Goal: Connect with others: Connect with others

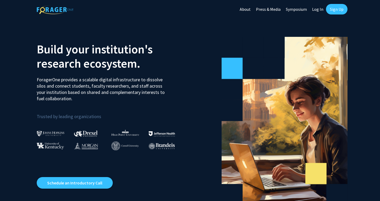
click at [335, 6] on link "Sign Up" at bounding box center [337, 9] width 22 height 10
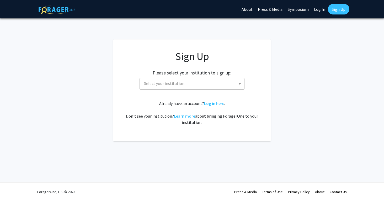
click at [196, 86] on span "Select your institution" at bounding box center [193, 83] width 102 height 11
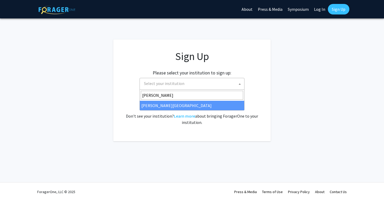
type input "Morgan"
select select "20"
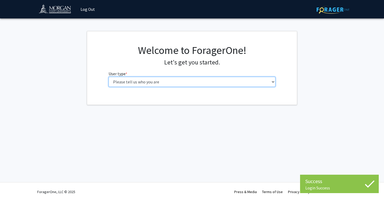
click at [199, 82] on select "Please tell us who you are Undergraduate Student Master's Student Doctoral Cand…" at bounding box center [192, 82] width 167 height 10
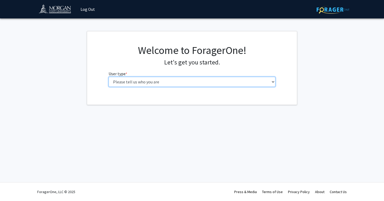
select select "1: undergrad"
click at [109, 77] on select "Please tell us who you are Undergraduate Student Master's Student Doctoral Cand…" at bounding box center [192, 82] width 167 height 10
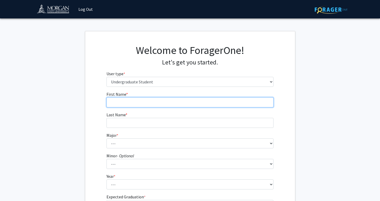
click at [163, 98] on input "First Name * required" at bounding box center [190, 102] width 167 height 10
type input "[PERSON_NAME]"
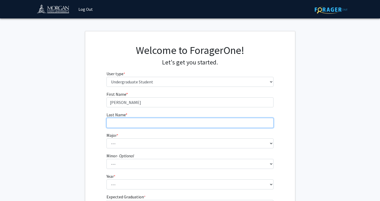
click at [144, 126] on input "Last Name * required" at bounding box center [190, 123] width 167 height 10
type input "[PERSON_NAME]"
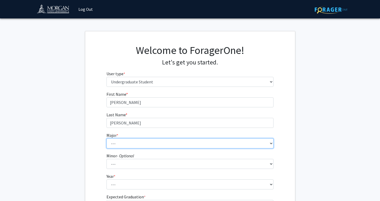
click at [128, 145] on select "--- Accounting Actuarial Science Applied Liberal Studies Architecture and Envir…" at bounding box center [190, 143] width 167 height 10
select select "11: 1601"
click at [107, 138] on select "--- Accounting Actuarial Science Applied Liberal Studies Architecture and Envir…" at bounding box center [190, 143] width 167 height 10
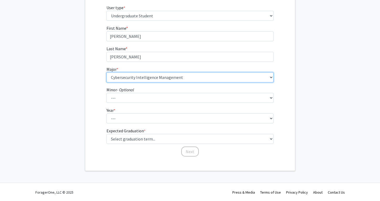
scroll to position [66, 0]
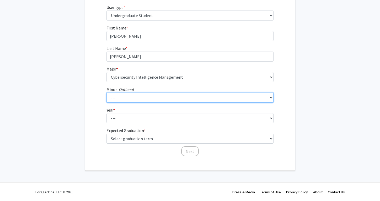
click at [128, 98] on select "--- Accounting Accounting with Finance Accounting with Information Science and …" at bounding box center [190, 97] width 167 height 10
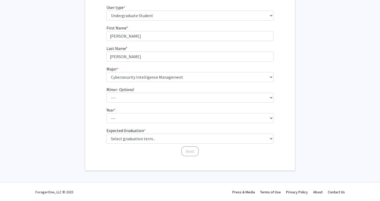
click at [88, 95] on div "First Name * required Elijah Last Name * required Gillen Major * required --- A…" at bounding box center [190, 91] width 210 height 132
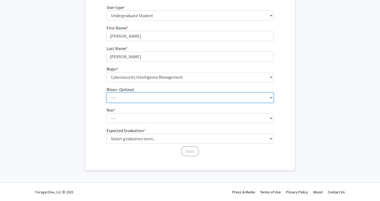
click at [119, 98] on select "--- Accounting Accounting with Finance Accounting with Information Science and …" at bounding box center [190, 97] width 167 height 10
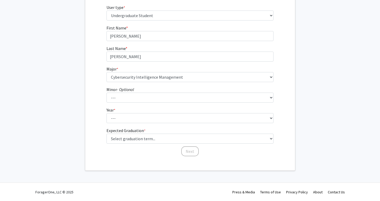
click at [94, 97] on div "First Name * required Elijah Last Name * required Gillen Major * required --- A…" at bounding box center [190, 91] width 210 height 132
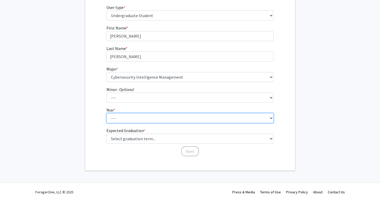
click at [132, 120] on select "--- First-year Sophomore Junior Senior Postbaccalaureate Certificate" at bounding box center [190, 118] width 167 height 10
select select "3: junior"
click at [107, 113] on select "--- First-year Sophomore Junior Senior Postbaccalaureate Certificate" at bounding box center [190, 118] width 167 height 10
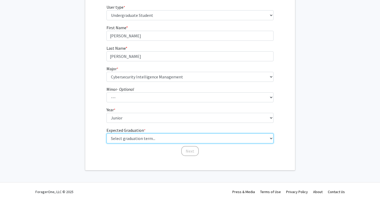
click at [127, 136] on select "Select graduation term... Spring 2025 Summer 2025 Fall 2025 Winter 2025 Spring …" at bounding box center [190, 138] width 167 height 10
select select "9: spring_2027"
click at [107, 133] on select "Select graduation term... Spring 2025 Summer 2025 Fall 2025 Winter 2025 Spring …" at bounding box center [190, 138] width 167 height 10
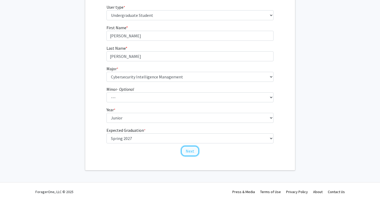
click at [195, 148] on button "Next" at bounding box center [190, 151] width 18 height 10
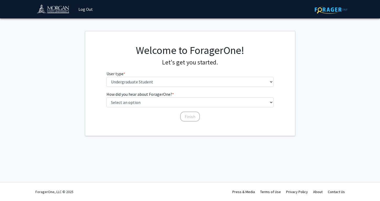
scroll to position [0, 0]
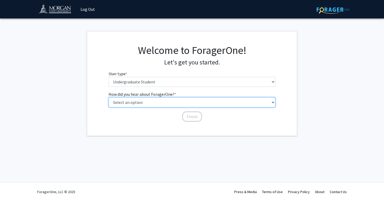
click at [185, 103] on select "Select an option Peer/student recommendation Faculty/staff recommendation Unive…" at bounding box center [192, 102] width 167 height 10
select select "2: faculty_recommendation"
click at [109, 97] on select "Select an option Peer/student recommendation Faculty/staff recommendation Unive…" at bounding box center [192, 102] width 167 height 10
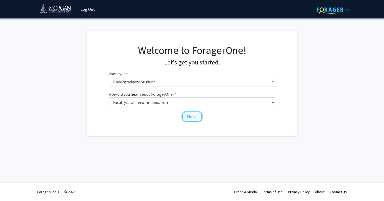
click at [192, 115] on button "Finish" at bounding box center [192, 116] width 20 height 10
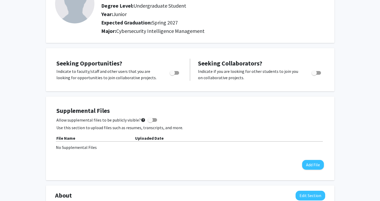
scroll to position [3, 0]
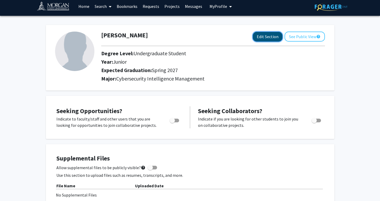
click at [265, 36] on button "Edit Section" at bounding box center [268, 37] width 30 height 10
select select "junior"
select select "37: spring_2027"
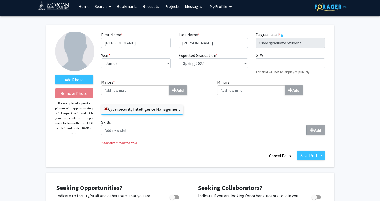
click at [146, 90] on input "Majors * Add" at bounding box center [135, 90] width 68 height 10
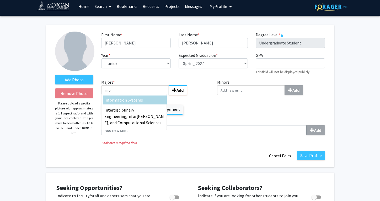
type input "Infor"
click at [139, 99] on span "mation Systems" at bounding box center [128, 99] width 29 height 5
click at [139, 95] on input "Infor" at bounding box center [135, 90] width 68 height 10
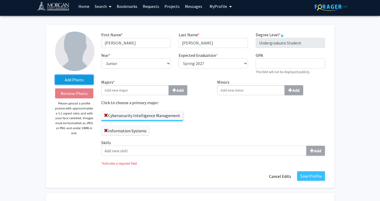
click at [73, 78] on label "Add Photo" at bounding box center [74, 79] width 39 height 9
click at [0, 0] on input "Add Photo" at bounding box center [0, 0] width 0 height 0
click at [75, 82] on label "Add Photo" at bounding box center [74, 79] width 39 height 9
click at [0, 0] on input "Add Photo" at bounding box center [0, 0] width 0 height 0
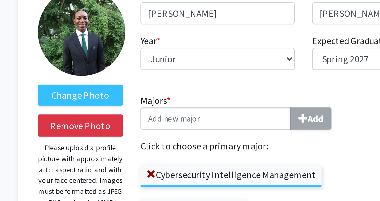
click at [75, 50] on img at bounding box center [74, 50] width 39 height 39
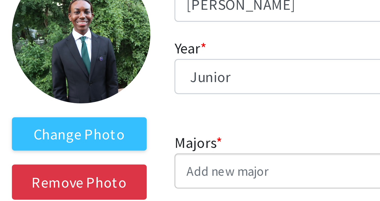
click at [75, 50] on img at bounding box center [74, 50] width 39 height 39
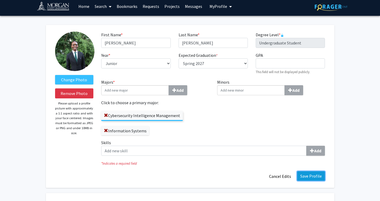
click at [310, 177] on button "Save Profile" at bounding box center [311, 175] width 28 height 9
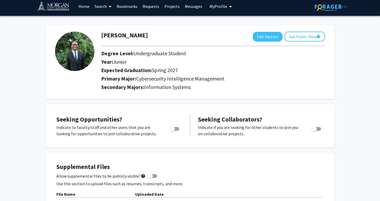
click at [207, 79] on span "Cybersecurity Intelligence Management" at bounding box center [180, 78] width 88 height 7
click at [264, 31] on div "Elijah Gillen Edit Section See Public View help Degree Level: Undergraduate Stu…" at bounding box center [190, 62] width 289 height 74
click at [264, 34] on button "Edit Section" at bounding box center [268, 37] width 30 height 10
select select "junior"
select select "37: spring_2027"
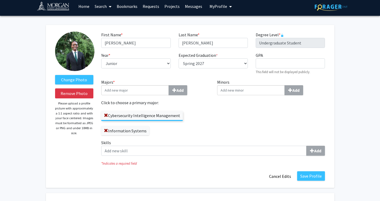
click at [184, 141] on label "Skills Add" at bounding box center [213, 147] width 224 height 16
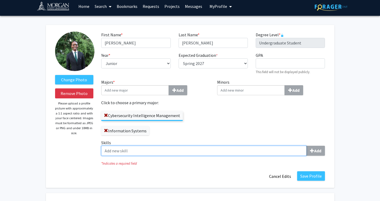
click at [184, 145] on input "Skills Add" at bounding box center [204, 150] width 206 height 10
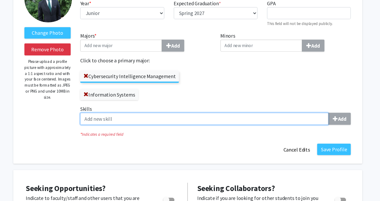
scroll to position [21, 0]
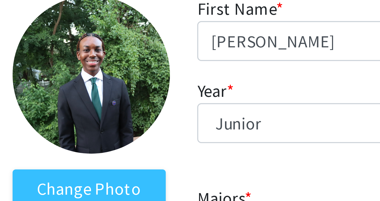
click at [67, 21] on img at bounding box center [74, 33] width 39 height 39
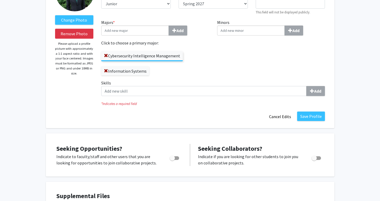
scroll to position [65, 0]
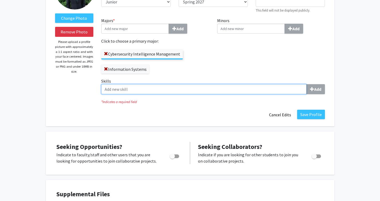
click at [159, 88] on input "Skills Add" at bounding box center [204, 89] width 206 height 10
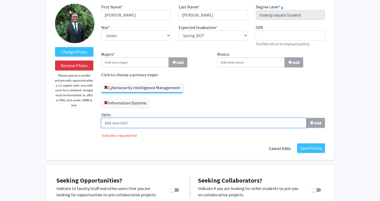
scroll to position [28, 0]
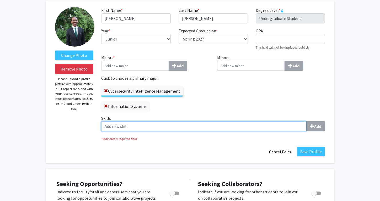
click at [247, 127] on input "Skills Add" at bounding box center [204, 126] width 206 height 10
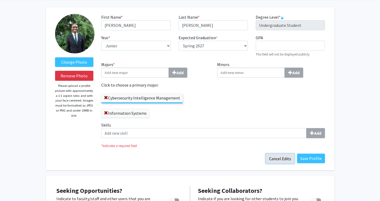
click at [280, 158] on button "Cancel Edits" at bounding box center [280, 158] width 29 height 10
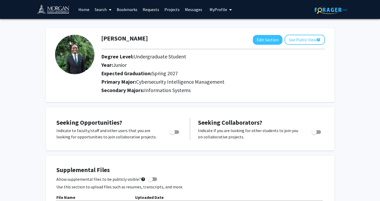
scroll to position [0, 0]
click at [196, 101] on div "Elijah Gillen Edit Section See Public View help Degree Level: Undergraduate Stu…" at bounding box center [190, 65] width 289 height 74
click at [175, 131] on span "Toggle" at bounding box center [172, 131] width 5 height 5
click at [172, 134] on input "Are you actively seeking opportunities?" at bounding box center [172, 134] width 0 height 0
checkbox input "true"
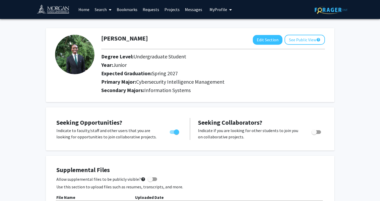
click at [315, 130] on span "Toggle" at bounding box center [314, 131] width 5 height 5
click at [314, 134] on input "Would you like to receive other student requests to work with you?" at bounding box center [314, 134] width 0 height 0
checkbox input "true"
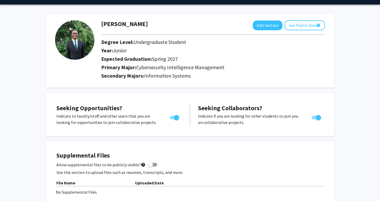
scroll to position [14, 0]
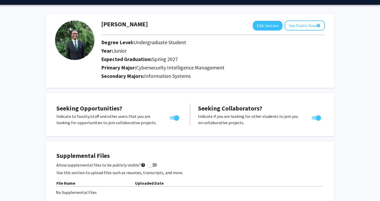
click at [150, 103] on div "Seeking Opportunities? Indicate to faculty/staff and other users that you are l…" at bounding box center [119, 114] width 126 height 22
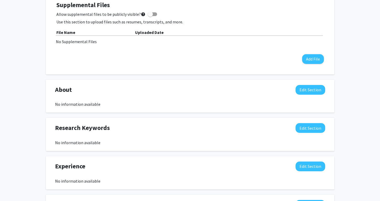
scroll to position [165, 0]
click at [233, 143] on div "No information available" at bounding box center [190, 142] width 270 height 6
click at [298, 127] on button "Edit Section" at bounding box center [311, 128] width 30 height 10
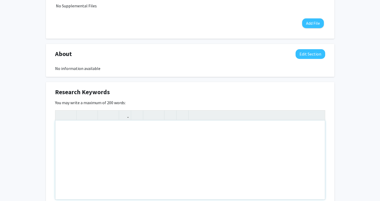
scroll to position [201, 0]
click at [315, 101] on div "You may write a maximum of 200 words: Insert link Remove link Word Count: 0 wor…" at bounding box center [190, 154] width 270 height 111
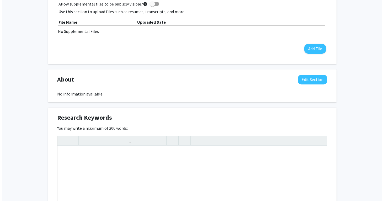
scroll to position [175, 0]
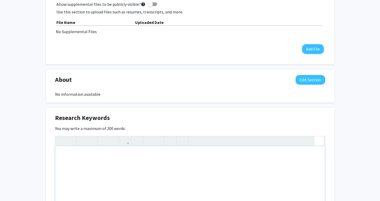
click at [320, 141] on div "Insert link Remove link" at bounding box center [190, 180] width 270 height 89
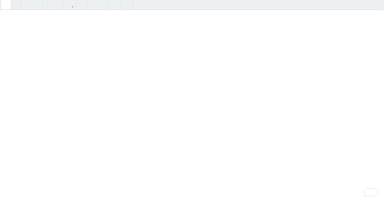
click at [6, 1] on icon "button" at bounding box center [6, 4] width 4 height 9
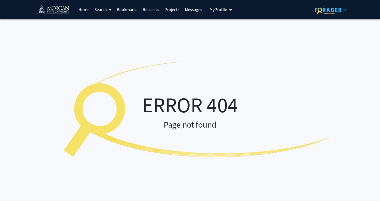
click at [63, 9] on img at bounding box center [55, 10] width 37 height 12
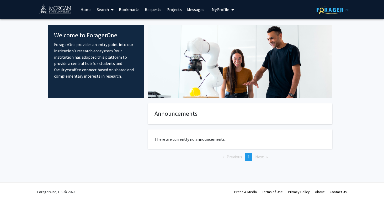
click at [84, 11] on link "Home" at bounding box center [86, 9] width 16 height 18
click at [85, 9] on link "Home" at bounding box center [86, 9] width 16 height 18
click at [111, 10] on span at bounding box center [111, 10] width 5 height 18
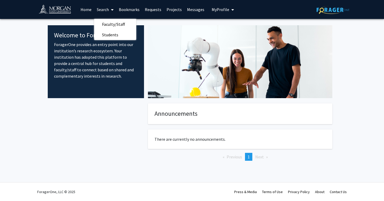
click at [210, 6] on button "My Profile" at bounding box center [222, 9] width 25 height 19
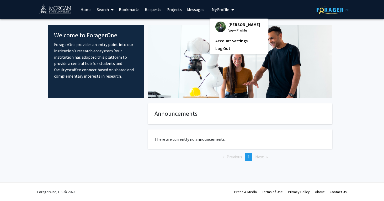
click at [220, 24] on img at bounding box center [220, 27] width 10 height 10
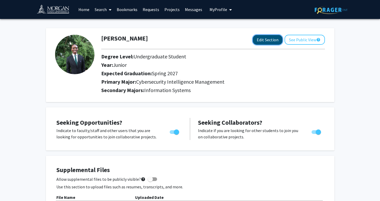
click at [262, 42] on button "Edit Section" at bounding box center [268, 40] width 30 height 10
select select "junior"
select select "37: spring_2027"
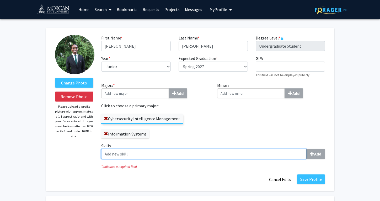
click at [280, 152] on input "Skills Add" at bounding box center [204, 154] width 206 height 10
click at [293, 152] on input "Skills Add" at bounding box center [204, 154] width 206 height 10
type input "communication"
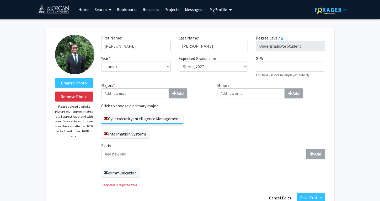
click at [105, 172] on span at bounding box center [106, 172] width 4 height 4
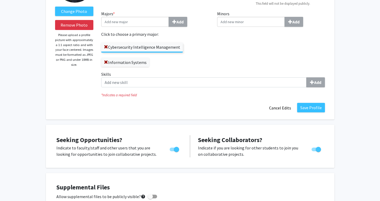
scroll to position [72, 0]
click at [145, 147] on p "Indicate to faculty/staff and other users that you are looking for opportunitie…" at bounding box center [107, 150] width 103 height 13
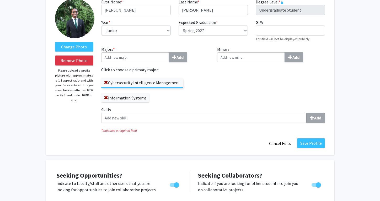
scroll to position [23, 0]
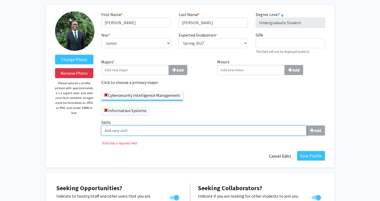
click at [178, 132] on input "Skills Add" at bounding box center [204, 130] width 206 height 10
paste input "Emotional Intelligence"
type input "Emotional Intelligence"
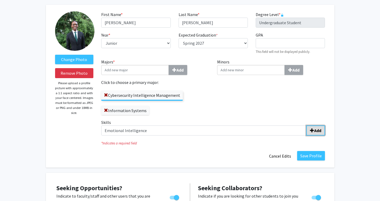
click at [314, 131] on span "submit" at bounding box center [312, 130] width 4 height 4
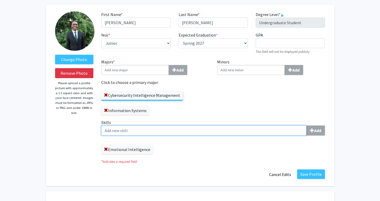
click at [241, 132] on input "Skills Add" at bounding box center [204, 130] width 206 height 10
type input "Critical Thinking"
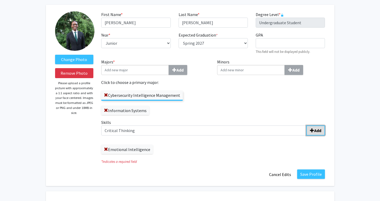
click at [321, 129] on b "Add" at bounding box center [317, 130] width 7 height 5
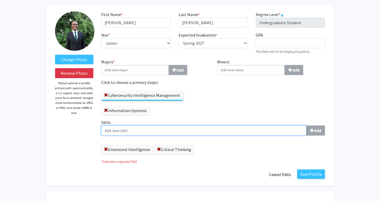
click at [241, 132] on input "Skills Add" at bounding box center [204, 130] width 206 height 10
paste input "Communication"
type input "Communication"
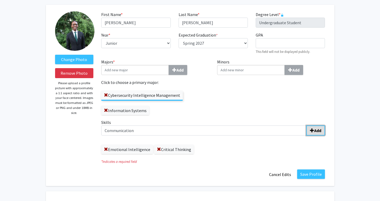
click at [324, 134] on button "Add" at bounding box center [316, 130] width 19 height 10
click at [265, 136] on div "Skills Add Emotional Intelligence Critical Thinking Communication" at bounding box center [213, 136] width 224 height 35
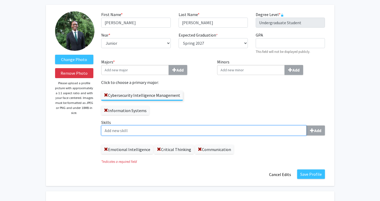
click at [263, 131] on input "Skills Add" at bounding box center [204, 130] width 206 height 10
type input "Problem-solving"
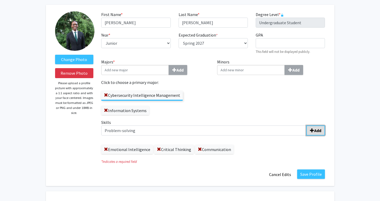
click at [320, 129] on b "Add" at bounding box center [317, 130] width 7 height 5
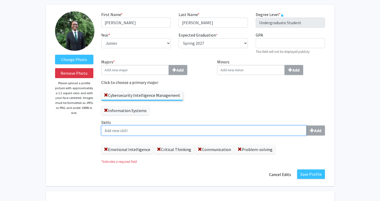
click at [136, 132] on input "Skills Add" at bounding box center [204, 130] width 206 height 10
paste input "Collaboration"
type input "Collaboration"
type input "Leadership"
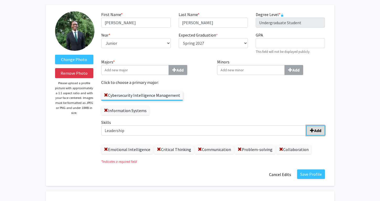
click at [311, 128] on span "submit" at bounding box center [312, 130] width 4 height 4
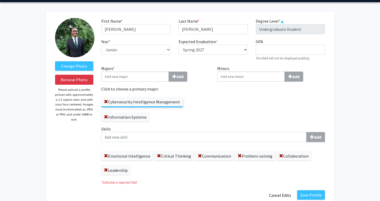
scroll to position [17, 0]
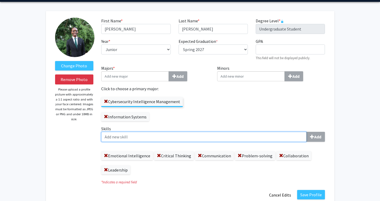
click at [164, 138] on input "Skills Add" at bounding box center [204, 136] width 206 height 10
type input "Excel"
type input "Powerpoint"
type input "Word"
type input "Outlook"
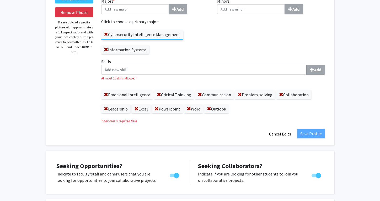
scroll to position [85, 0]
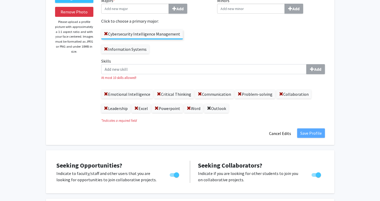
click at [211, 108] on span at bounding box center [209, 108] width 4 height 4
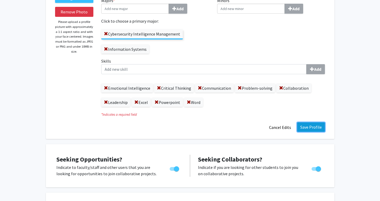
click at [309, 128] on button "Save Profile" at bounding box center [311, 126] width 28 height 9
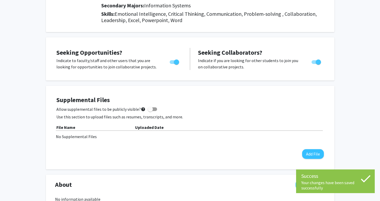
scroll to position [0, 0]
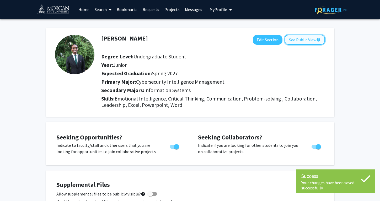
click at [312, 39] on button "See Public View help" at bounding box center [305, 40] width 40 height 10
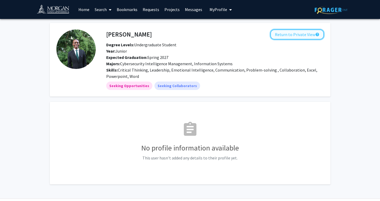
click at [283, 36] on button "Return to Private View help" at bounding box center [298, 34] width 54 height 10
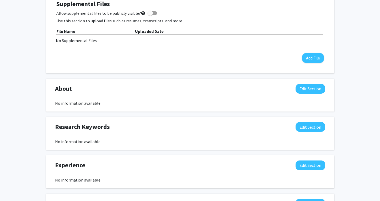
scroll to position [181, 0]
click at [301, 125] on button "Edit Section" at bounding box center [311, 127] width 30 height 10
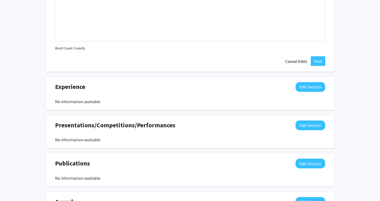
scroll to position [373, 0]
click at [307, 88] on button "Edit Section" at bounding box center [311, 87] width 30 height 10
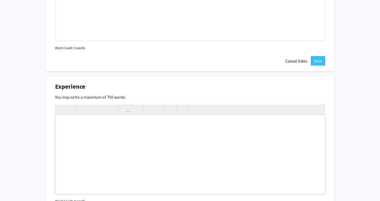
click at [136, 132] on div "Note to users with screen readers: Please deactivate our accessibility plugin f…" at bounding box center [190, 154] width 270 height 79
click at [103, 117] on div "Research:" at bounding box center [190, 154] width 270 height 79
click at [81, 139] on div "Research: Cybersecurity Threat Mitigation Final Project Group Lead" at bounding box center [190, 154] width 270 height 79
click at [159, 124] on p "Research: Cybersecurity Threat Mitigation Final Project Group Lead" at bounding box center [190, 123] width 259 height 6
click at [157, 124] on p "Research: Cybersecurity Threat Mitigation Final Project Group Lead" at bounding box center [190, 123] width 259 height 6
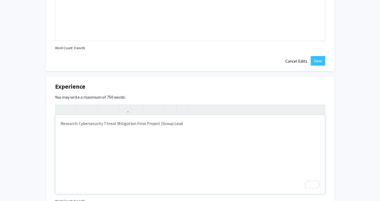
click at [186, 124] on p "Research: Cybersecurity Threat Mitigation Final Project (Group Lead" at bounding box center [190, 123] width 259 height 6
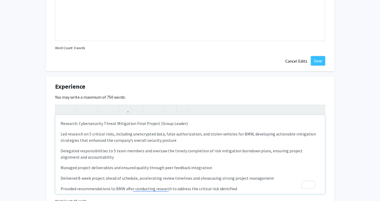
click at [56, 134] on div "Research: Cybersecurity Threat Mitigation Final Project (Group Leader) Led rese…" at bounding box center [190, 154] width 270 height 79
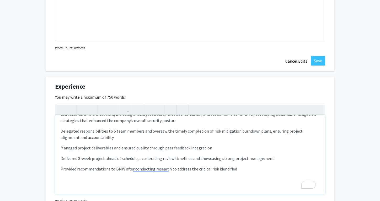
scroll to position [16, 0]
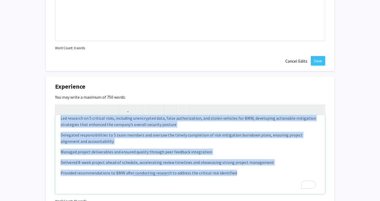
drag, startPoint x: 60, startPoint y: 118, endPoint x: 236, endPoint y: 171, distance: 184.2
click at [236, 171] on div "Research: Cybersecurity Threat Mitigation Final Project (Group Leader) Led rese…" at bounding box center [190, 154] width 270 height 79
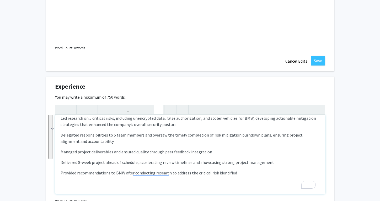
click at [157, 109] on icon "button" at bounding box center [158, 109] width 4 height 9
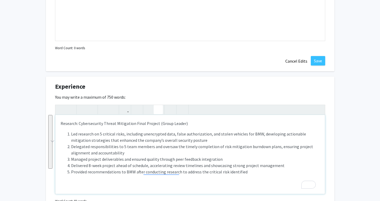
scroll to position [3, 0]
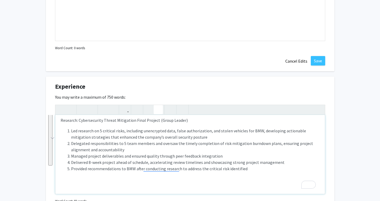
click at [253, 170] on li "Provided recommendations to BMW after conducting research to address the critic…" at bounding box center [195, 168] width 249 height 6
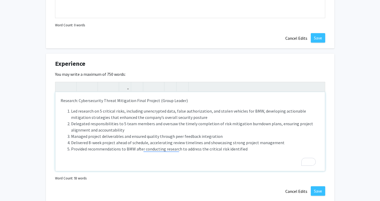
scroll to position [7, 0]
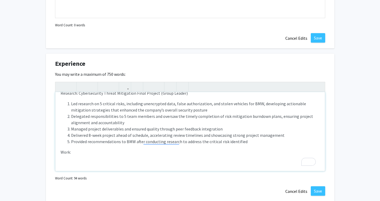
click at [85, 152] on p "Work:" at bounding box center [190, 152] width 259 height 6
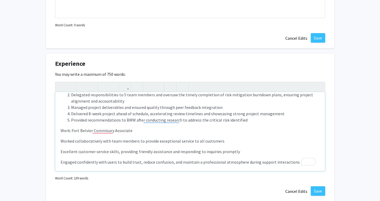
scroll to position [0, 0]
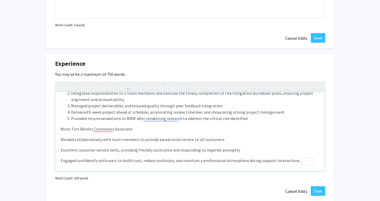
click at [60, 142] on div "Research: Cybersecurity Threat Mitigation Final Project (Group Leader) Led rese…" at bounding box center [190, 131] width 270 height 79
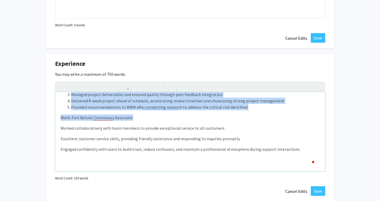
scroll to position [50, 0]
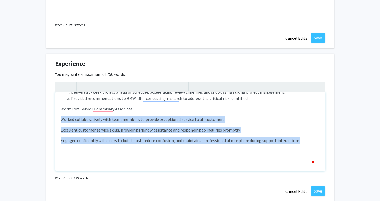
drag, startPoint x: 60, startPoint y: 142, endPoint x: 294, endPoint y: 138, distance: 234.4
click at [294, 138] on div "Research: Cybersecurity Threat Mitigation Final Project (Group Leader) Led rese…" at bounding box center [190, 131] width 270 height 79
click at [151, 87] on icon "button" at bounding box center [149, 86] width 4 height 9
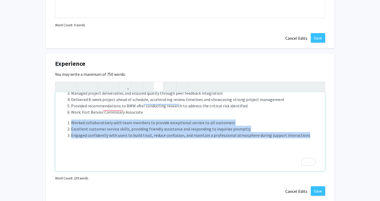
click at [156, 86] on button "button" at bounding box center [158, 86] width 9 height 9
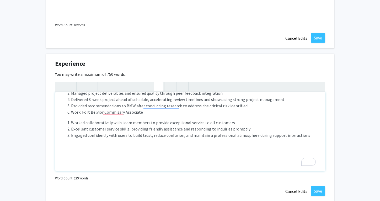
click at [71, 111] on li "Work: Fort Belvior Commisary Associate" at bounding box center [195, 112] width 249 height 6
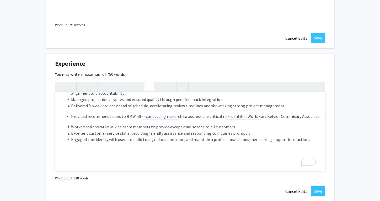
click at [148, 85] on icon "button" at bounding box center [149, 86] width 4 height 9
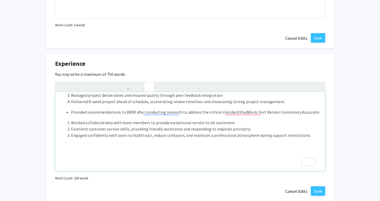
click at [147, 82] on use "button" at bounding box center [147, 82] width 0 height 0
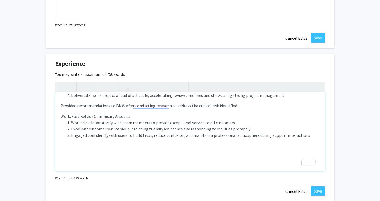
click at [60, 106] on div "Research: Cybersecurity Threat Mitigation Final Project (Group Leader) Led rese…" at bounding box center [190, 131] width 270 height 79
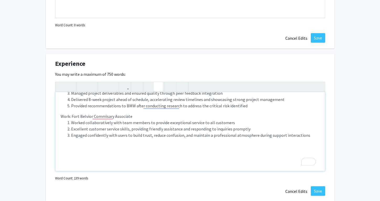
click at [60, 117] on div "Research: Cybersecurity Threat Mitigation Final Project (Group Leader) Led rese…" at bounding box center [190, 131] width 270 height 79
click at [98, 117] on span "Work: Fort Belvior Commisary Associate" at bounding box center [97, 115] width 72 height 5
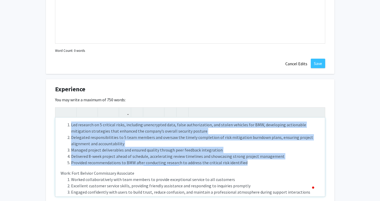
drag, startPoint x: 72, startPoint y: 125, endPoint x: 262, endPoint y: 163, distance: 194.1
click at [262, 163] on ol "Led research on 5 critical risks, including unencrypted data, false authorizati…" at bounding box center [190, 143] width 259 height 44
click at [145, 111] on button "button" at bounding box center [149, 111] width 9 height 9
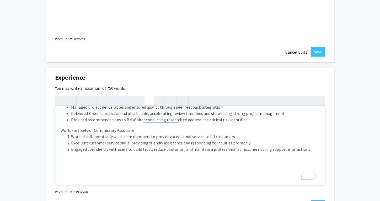
drag, startPoint x: 71, startPoint y: 149, endPoint x: 307, endPoint y: 155, distance: 236.6
click at [307, 155] on p "Work: Fort Belvior Commissary Associate Worked collaboratively with team member…" at bounding box center [190, 148] width 259 height 42
type textarea "<l>Ipsumdol: Sitametconsec Adipis Elitseddoe Tempo Incidid (Utlab Etdolo)</m><a…"
click at [147, 96] on use "button" at bounding box center [147, 96] width 0 height 0
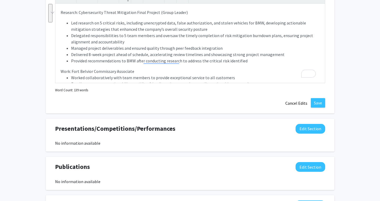
click at [246, 98] on div at bounding box center [190, 98] width 278 height 0
click at [318, 102] on button "Save" at bounding box center [318, 102] width 14 height 9
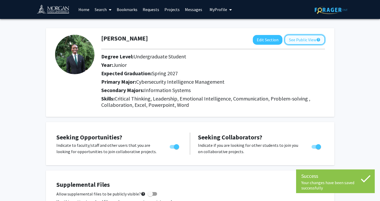
click at [318, 37] on mat-icon "help" at bounding box center [319, 39] width 4 height 6
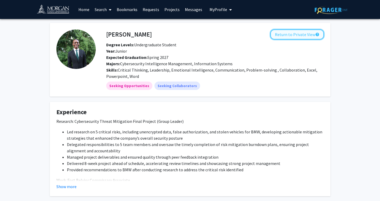
click at [285, 33] on button "Return to Private View help" at bounding box center [298, 34] width 54 height 10
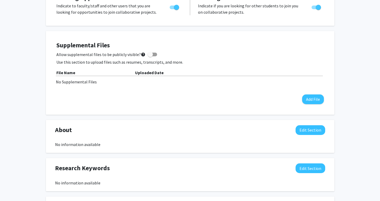
scroll to position [140, 0]
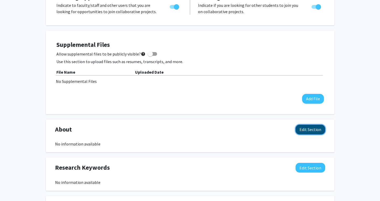
click at [297, 129] on button "Edit Section" at bounding box center [311, 129] width 30 height 10
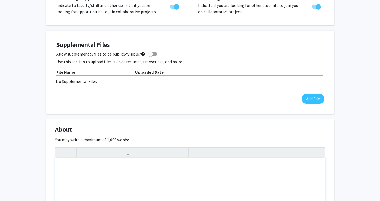
click at [183, 170] on div "Note to users with screen readers: Please deactivate our accessibility plugin f…" at bounding box center [190, 196] width 270 height 79
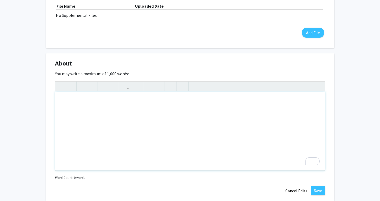
scroll to position [206, 0]
click at [60, 102] on div "To enrich screen reader interactions, please activate Accessibility in Grammarl…" at bounding box center [190, 130] width 270 height 79
paste div "To enrich screen reader interactions, please activate Accessibility in Grammarl…"
type textarea "<br><p>[PERSON_NAME] is a double major in Cybersecurity Management &amp; Intell…"
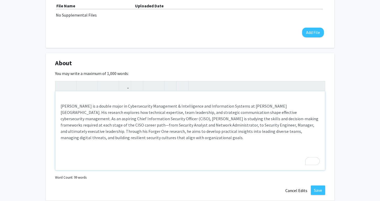
click at [67, 108] on p "[PERSON_NAME] is a double major in Cybersecurity Management & Intelligence and …" at bounding box center [190, 122] width 259 height 38
drag, startPoint x: 90, startPoint y: 106, endPoint x: 51, endPoint y: 106, distance: 38.3
click at [51, 106] on div "About Edit Section You may write a maximum of 1,000 words: <br><p>[PERSON_NAME]…" at bounding box center [190, 127] width 289 height 148
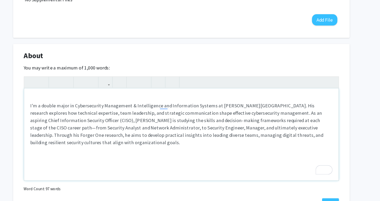
click at [269, 106] on p "I'm a double major in Cybersecurity Management & Intelligence and Information S…" at bounding box center [190, 122] width 259 height 38
click at [302, 108] on p "I'm a double major in Cybersecurity Management & Intelligence and Information S…" at bounding box center [190, 122] width 259 height 38
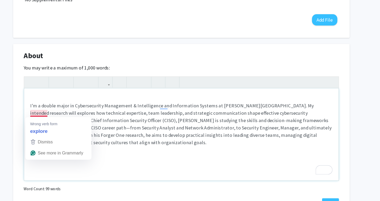
click at [66, 113] on p "I'm a double major in Cybersecurity Management & Intelligence and Information S…" at bounding box center [190, 122] width 259 height 38
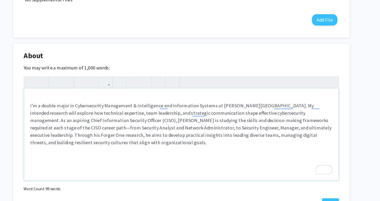
click at [133, 119] on p "I'm a double major in Cybersecurity Management & Intelligence and Information S…" at bounding box center [190, 122] width 259 height 38
click at [137, 120] on p "I'm a double major in Cybersecurity Management & Intelligence and Information S…" at bounding box center [190, 122] width 259 height 38
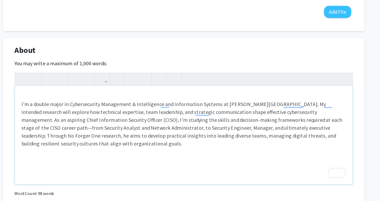
click at [236, 124] on p "I'm a double major in Cybersecurity Management & Intelligence and Information S…" at bounding box center [190, 122] width 259 height 38
click at [308, 120] on p "I'm a double major in Cybersecurity Management & Intelligence and Information S…" at bounding box center [190, 122] width 259 height 38
click at [304, 120] on p "I'm a double major in Cybersecurity Management & Intelligence and Information S…" at bounding box center [190, 122] width 259 height 38
click at [291, 127] on p "I'm a double major in Cybersecurity Management & Intelligence and Information S…" at bounding box center [190, 122] width 259 height 38
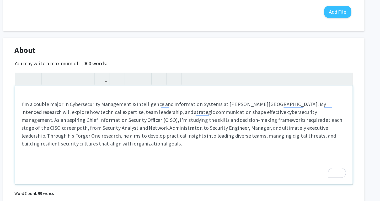
click at [278, 127] on p "I'm a double major in Cybersecurity Management & Intelligence and Information S…" at bounding box center [190, 122] width 259 height 38
click at [321, 123] on div "I'm a double major in Cybersecurity Management & Intelligence and Information S…" at bounding box center [190, 130] width 270 height 79
type textarea "<br><p>I'm a double major in Cybersecurity Management &amp; Intelligence and In…"
click at [65, 133] on p "I'm a double major in Cybersecurity Management & Intelligence and Information S…" at bounding box center [190, 122] width 259 height 38
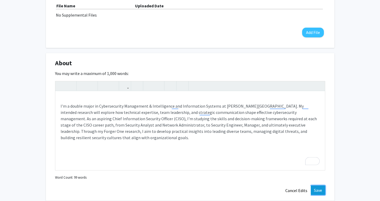
click at [322, 189] on button "Save" at bounding box center [318, 189] width 14 height 9
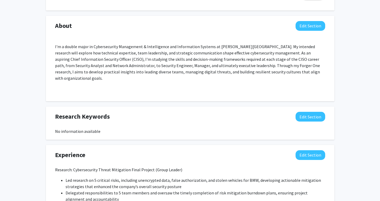
scroll to position [245, 0]
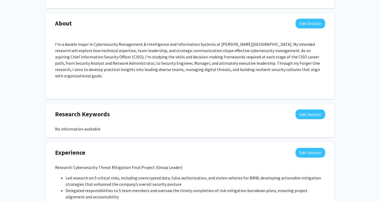
click at [121, 125] on div "No information available" at bounding box center [190, 128] width 270 height 6
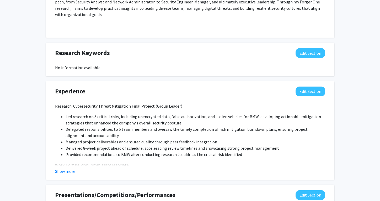
scroll to position [306, 0]
click at [305, 48] on button "Edit Section" at bounding box center [311, 53] width 30 height 10
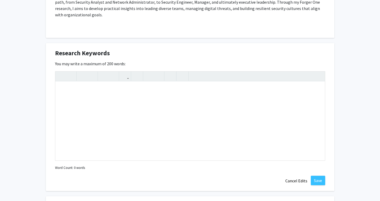
drag, startPoint x: 48, startPoint y: 45, endPoint x: 120, endPoint y: 50, distance: 72.3
click at [120, 50] on div "Research Keywords Edit Section You may write a maximum of 200 words: Insert lin…" at bounding box center [190, 117] width 289 height 148
drag, startPoint x: 113, startPoint y: 50, endPoint x: 108, endPoint y: 46, distance: 6.6
click at [108, 48] on div "Research Keywords Edit Section" at bounding box center [190, 54] width 278 height 12
copy span "Research Keywords"
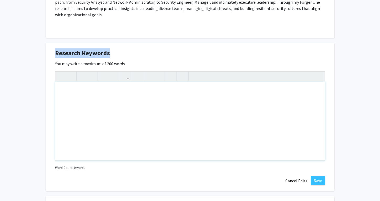
click at [65, 95] on div "Note to users with screen readers: Please deactivate our accessibility plugin f…" at bounding box center [190, 120] width 270 height 79
click at [65, 84] on div "To enrich screen reader interactions, please activate Accessibility in Grammarl…" at bounding box center [190, 120] width 270 height 79
paste div "To enrich screen reader interactions, please activate Accessibility in Grammarl…"
type textarea "<p>- Cybersecurity leadership </p><p>- Incident response </p><p>- Digital foren…"
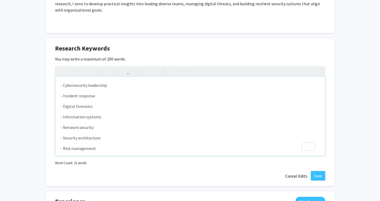
scroll to position [317, 0]
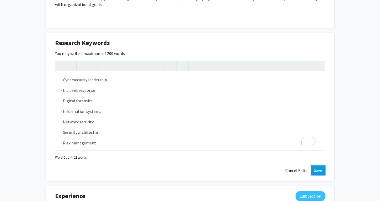
click at [319, 165] on button "Save" at bounding box center [318, 169] width 14 height 9
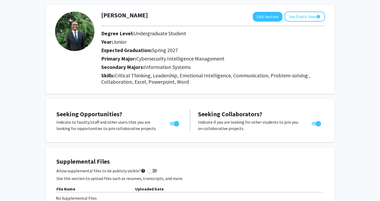
scroll to position [0, 0]
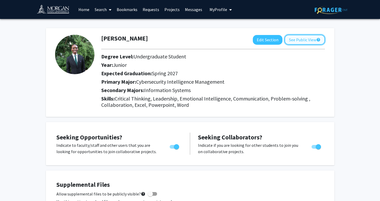
click at [316, 38] on button "See Public View help" at bounding box center [305, 40] width 40 height 10
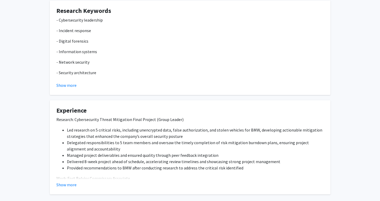
scroll to position [208, 0]
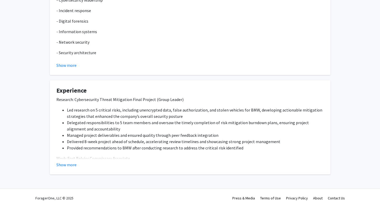
drag, startPoint x: 226, startPoint y: 167, endPoint x: 361, endPoint y: 75, distance: 163.4
click at [361, 75] on div "[PERSON_NAME] Return to Private View help Degree Levels: Undergraduate Student …" at bounding box center [190, 1] width 380 height 380
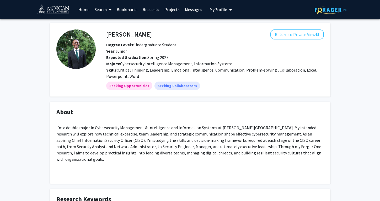
click at [106, 11] on link "Search" at bounding box center [103, 9] width 22 height 18
click at [104, 21] on span "Faculty/Staff" at bounding box center [111, 24] width 39 height 10
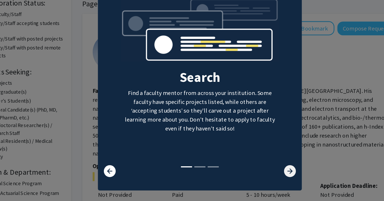
click at [260, 162] on icon at bounding box center [262, 164] width 8 height 8
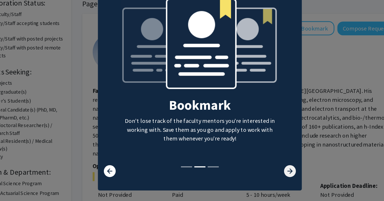
click at [260, 162] on icon at bounding box center [262, 164] width 8 height 8
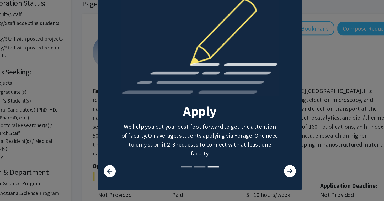
drag, startPoint x: 260, startPoint y: 162, endPoint x: 277, endPoint y: 136, distance: 30.5
click at [277, 136] on modal-container "× Search Find a faculty mentor from across your institution. Some faculty have …" at bounding box center [192, 100] width 384 height 201
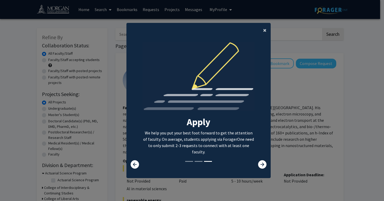
click at [260, 28] on button "×" at bounding box center [265, 30] width 12 height 15
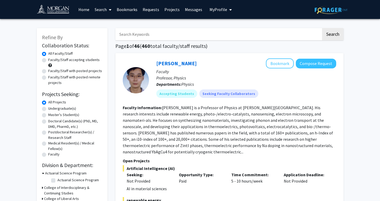
click at [48, 60] on label "Faculty/Staff accepting students" at bounding box center [73, 60] width 51 height 6
click at [48, 60] on input "Faculty/Staff accepting students" at bounding box center [49, 58] width 3 height 3
radio input "true"
click at [48, 108] on label "Undergraduate(s)" at bounding box center [62, 109] width 28 height 6
click at [48, 108] on input "Undergraduate(s)" at bounding box center [49, 107] width 3 height 3
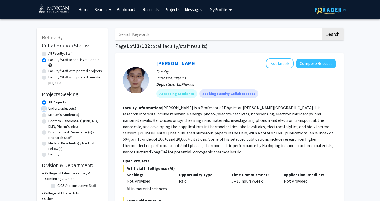
radio input "true"
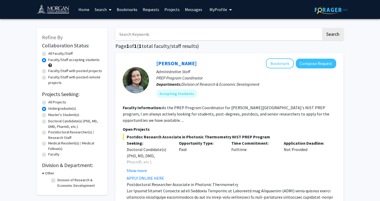
click at [48, 56] on label "All Faculty/Staff" at bounding box center [60, 54] width 24 height 6
click at [48, 54] on input "All Faculty/Staff" at bounding box center [49, 52] width 3 height 3
radio input "true"
click at [48, 101] on label "All Projects" at bounding box center [57, 102] width 18 height 6
click at [48, 101] on input "All Projects" at bounding box center [49, 100] width 3 height 3
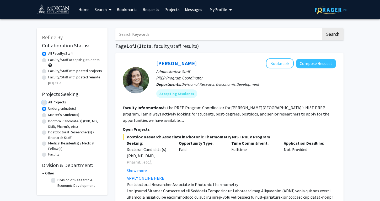
radio input "true"
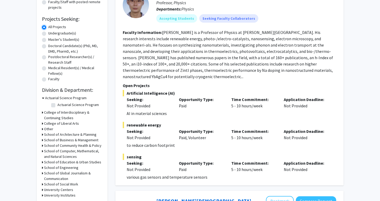
scroll to position [75, 0]
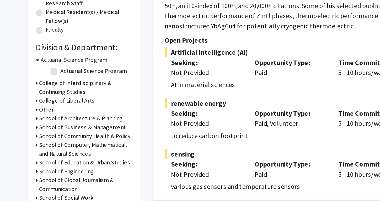
click at [43, 140] on icon at bounding box center [42, 140] width 1 height 6
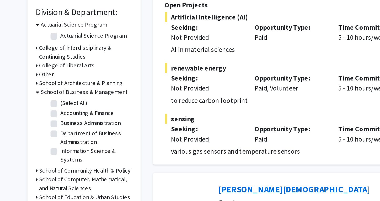
scroll to position [83, 0]
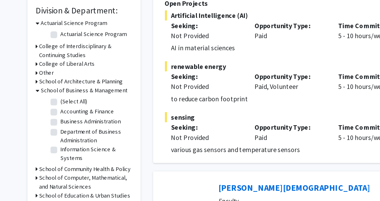
click at [57, 168] on label "Information Science & Systems" at bounding box center [79, 170] width 44 height 11
click at [57, 168] on input "Information Science & Systems" at bounding box center [58, 166] width 3 height 3
checkbox input "true"
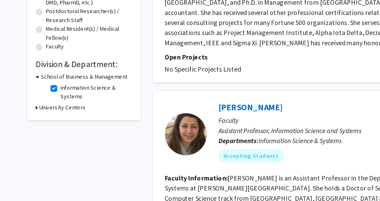
scroll to position [50, 0]
click at [43, 142] on icon at bounding box center [42, 142] width 1 height 6
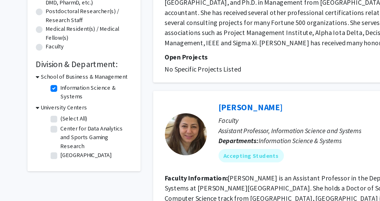
click at [43, 142] on icon at bounding box center [43, 142] width 2 height 6
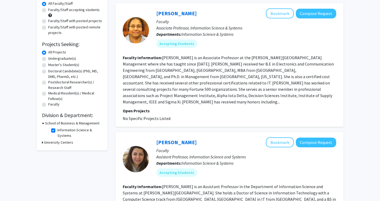
scroll to position [0, 0]
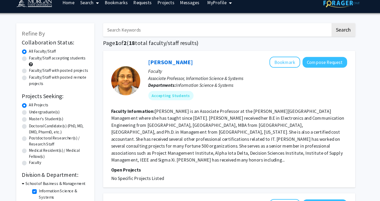
click at [233, 76] on p "Associate Professor, Information Science & Systems" at bounding box center [246, 78] width 180 height 6
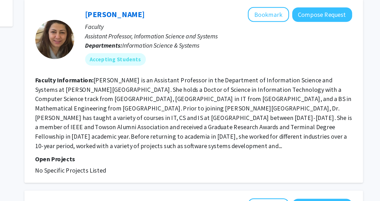
scroll to position [118, 0]
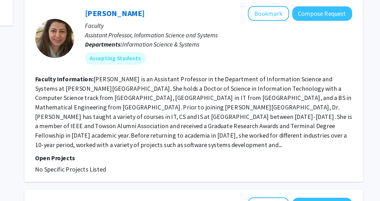
click at [320, 152] on fg-read-more "[PERSON_NAME] is an Assistant Professor in the Department of Information Scienc…" at bounding box center [230, 140] width 214 height 49
click at [330, 152] on fg-read-more "[PERSON_NAME] is an Assistant Professor in the Department of Information Scienc…" at bounding box center [230, 140] width 214 height 49
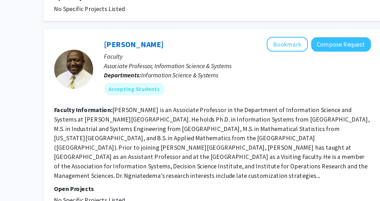
scroll to position [445, 0]
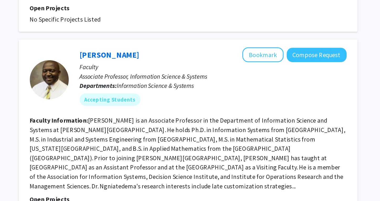
click at [226, 137] on fg-read-more "[PERSON_NAME] is an Associate Professor in the Department of Information Scienc…" at bounding box center [229, 161] width 213 height 49
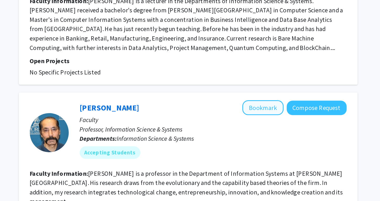
scroll to position [363, 0]
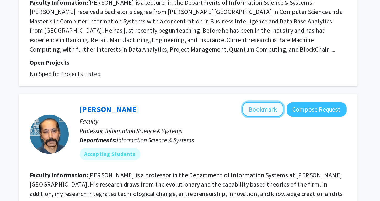
click at [285, 69] on button "Bookmark" at bounding box center [280, 74] width 28 height 10
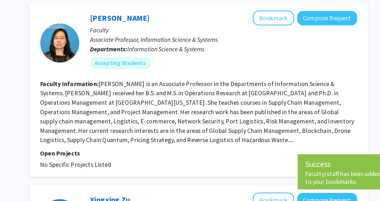
scroll to position [591, 0]
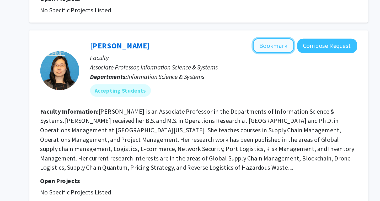
click at [282, 73] on button "Bookmark" at bounding box center [280, 78] width 28 height 10
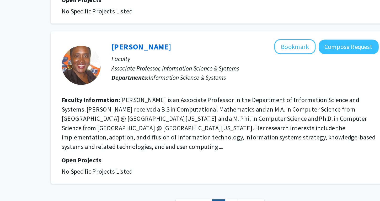
scroll to position [1042, 0]
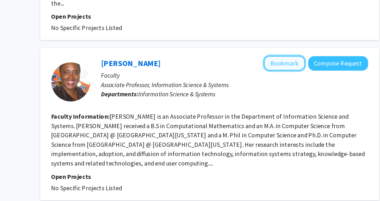
click at [290, 92] on button "Bookmark" at bounding box center [280, 97] width 28 height 10
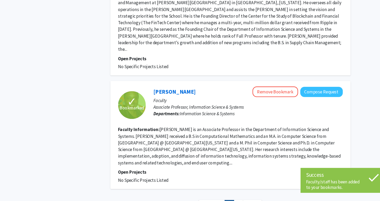
scroll to position [1044, 0]
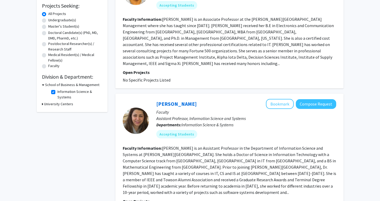
scroll to position [0, 0]
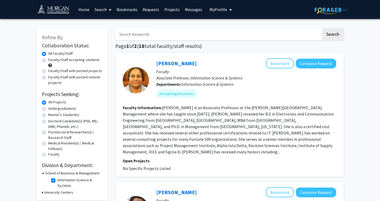
click at [121, 8] on link "Bookmarks" at bounding box center [127, 9] width 26 height 18
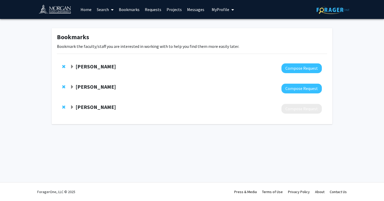
click at [73, 108] on span "Expand Dessa David Bookmark" at bounding box center [72, 107] width 4 height 4
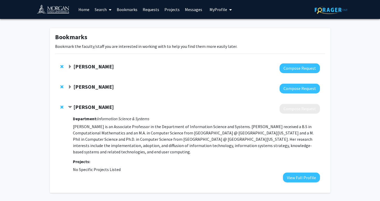
click at [79, 83] on div "[PERSON_NAME] Compose Request" at bounding box center [190, 88] width 270 height 20
click at [86, 87] on strong "[PERSON_NAME]" at bounding box center [93, 86] width 40 height 7
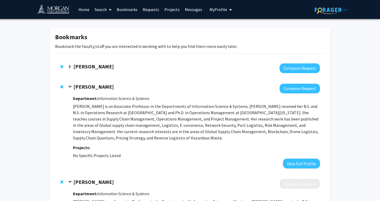
click at [74, 61] on div "[PERSON_NAME] Compose Request" at bounding box center [190, 68] width 270 height 20
click at [76, 65] on strong "[PERSON_NAME]" at bounding box center [93, 66] width 40 height 7
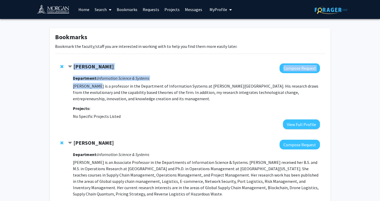
drag, startPoint x: 75, startPoint y: 66, endPoint x: 94, endPoint y: 81, distance: 25.1
click at [94, 81] on div "[PERSON_NAME] Compose Request Department: Information Science & Systems [PERSON…" at bounding box center [194, 96] width 252 height 66
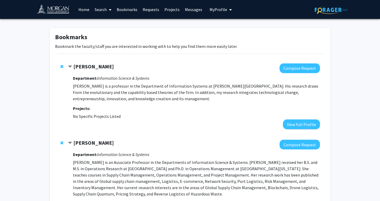
drag, startPoint x: 94, startPoint y: 81, endPoint x: 104, endPoint y: 85, distance: 10.5
click at [104, 85] on p "[PERSON_NAME] is a professor in the Department of Information Systems at [PERSO…" at bounding box center [196, 92] width 247 height 19
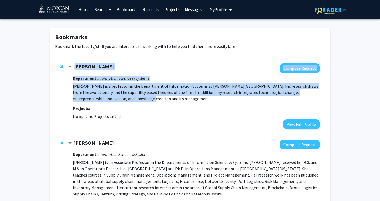
drag, startPoint x: 76, startPoint y: 67, endPoint x: 129, endPoint y: 97, distance: 61.2
click at [129, 97] on div "[PERSON_NAME] Compose Request Department: Information Science & Systems [PERSON…" at bounding box center [194, 96] width 252 height 66
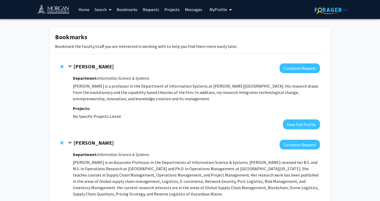
click at [71, 66] on span "Contract Ganesh Bhatt Bookmark" at bounding box center [70, 67] width 4 height 4
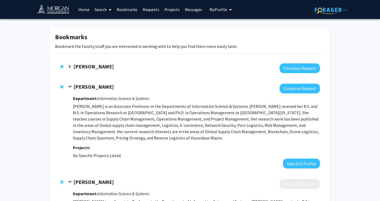
click at [75, 63] on div "[PERSON_NAME] Compose Request" at bounding box center [190, 68] width 270 height 20
click at [75, 64] on strong "[PERSON_NAME]" at bounding box center [93, 66] width 40 height 7
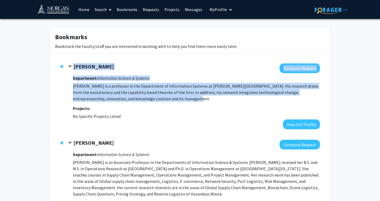
drag, startPoint x: 74, startPoint y: 64, endPoint x: 190, endPoint y: 98, distance: 121.0
click at [190, 98] on div "[PERSON_NAME] Compose Request Department: Information Science & Systems [PERSON…" at bounding box center [194, 96] width 252 height 66
copy div "[PERSON_NAME] Compose Request Department: Information Science & Systems [PERSON…"
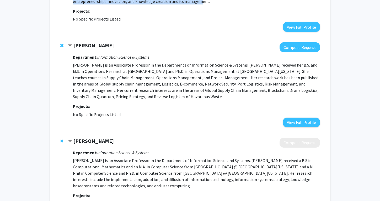
scroll to position [98, 0]
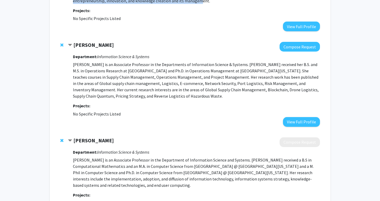
drag, startPoint x: 72, startPoint y: 57, endPoint x: 178, endPoint y: 98, distance: 113.3
click at [178, 98] on div "[PERSON_NAME] Compose Request Department: Information Science & Systems [PERSON…" at bounding box center [194, 84] width 252 height 85
copy div "Department: Information Science & Systems [PERSON_NAME] is an Associate Profess…"
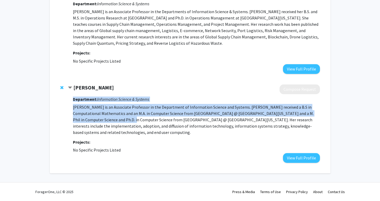
drag, startPoint x: 73, startPoint y: 100, endPoint x: 105, endPoint y: 117, distance: 35.8
click at [105, 117] on div "Department: Information Science & Systems [PERSON_NAME] is an Associate Profess…" at bounding box center [196, 128] width 247 height 69
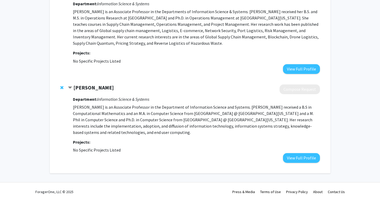
drag, startPoint x: 105, startPoint y: 117, endPoint x: 73, endPoint y: 86, distance: 44.4
click at [73, 86] on div "[PERSON_NAME]" at bounding box center [124, 87] width 113 height 7
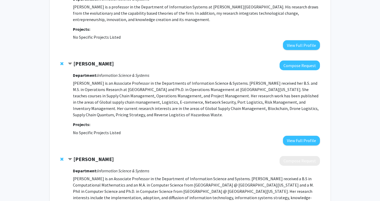
scroll to position [77, 0]
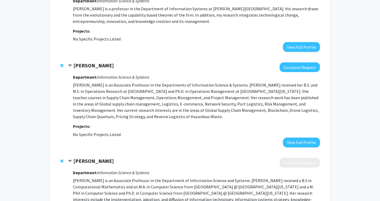
drag, startPoint x: 104, startPoint y: 62, endPoint x: 69, endPoint y: 63, distance: 35.4
click at [69, 63] on div "[PERSON_NAME] Compose Request Department: Information Science & Systems [PERSON…" at bounding box center [190, 104] width 270 height 95
drag, startPoint x: 73, startPoint y: 64, endPoint x: 102, endPoint y: 67, distance: 28.6
click at [102, 67] on div "[PERSON_NAME]" at bounding box center [124, 65] width 113 height 7
copy strong "[PERSON_NAME]"
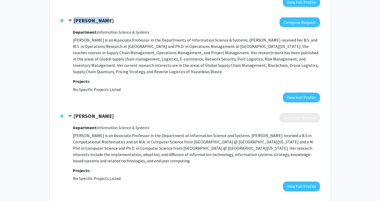
scroll to position [125, 0]
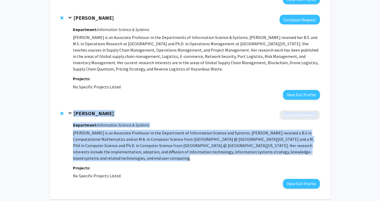
drag, startPoint x: 74, startPoint y: 112, endPoint x: 145, endPoint y: 158, distance: 85.0
click at [145, 158] on div "[PERSON_NAME] Compose Request Department: Information Science & Systems [PERSON…" at bounding box center [194, 149] width 252 height 78
copy div "[PERSON_NAME] Compose Request Department: Information Science & Systems [PERSON…"
